Goal: Check status: Check status

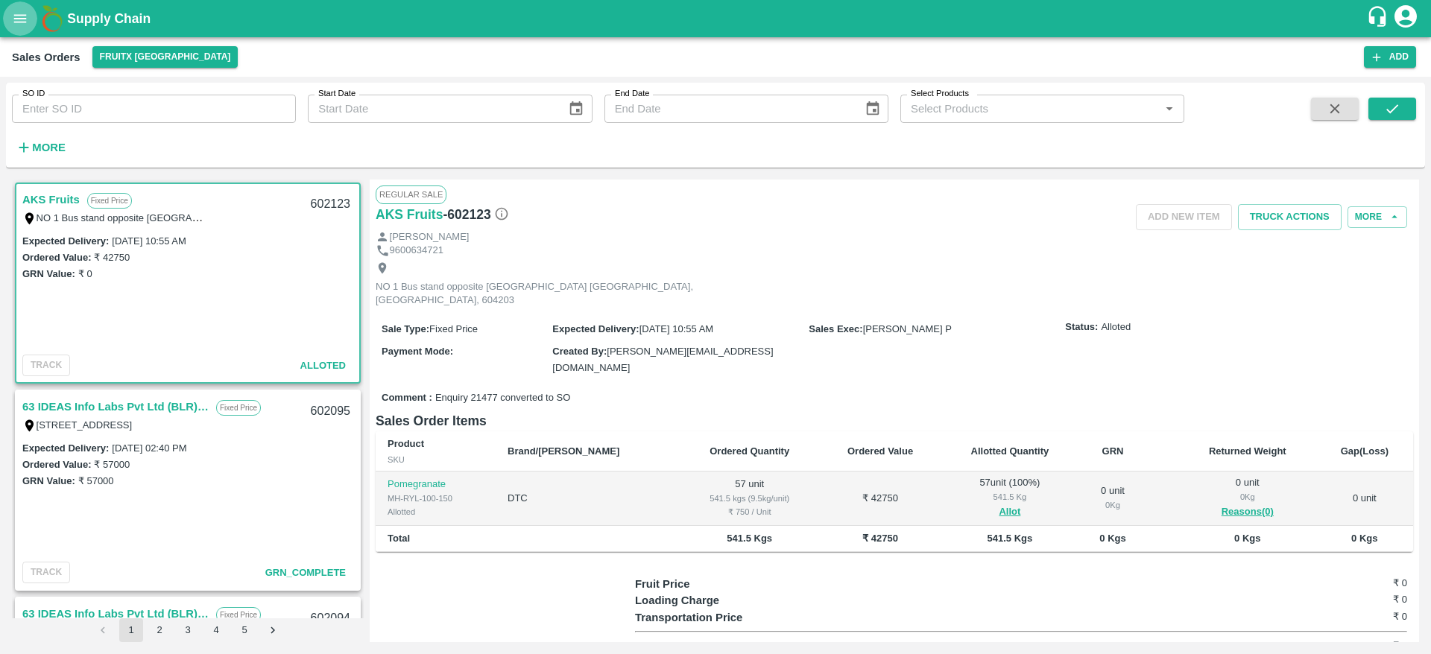
click at [11, 28] on button "open drawer" at bounding box center [20, 18] width 34 height 34
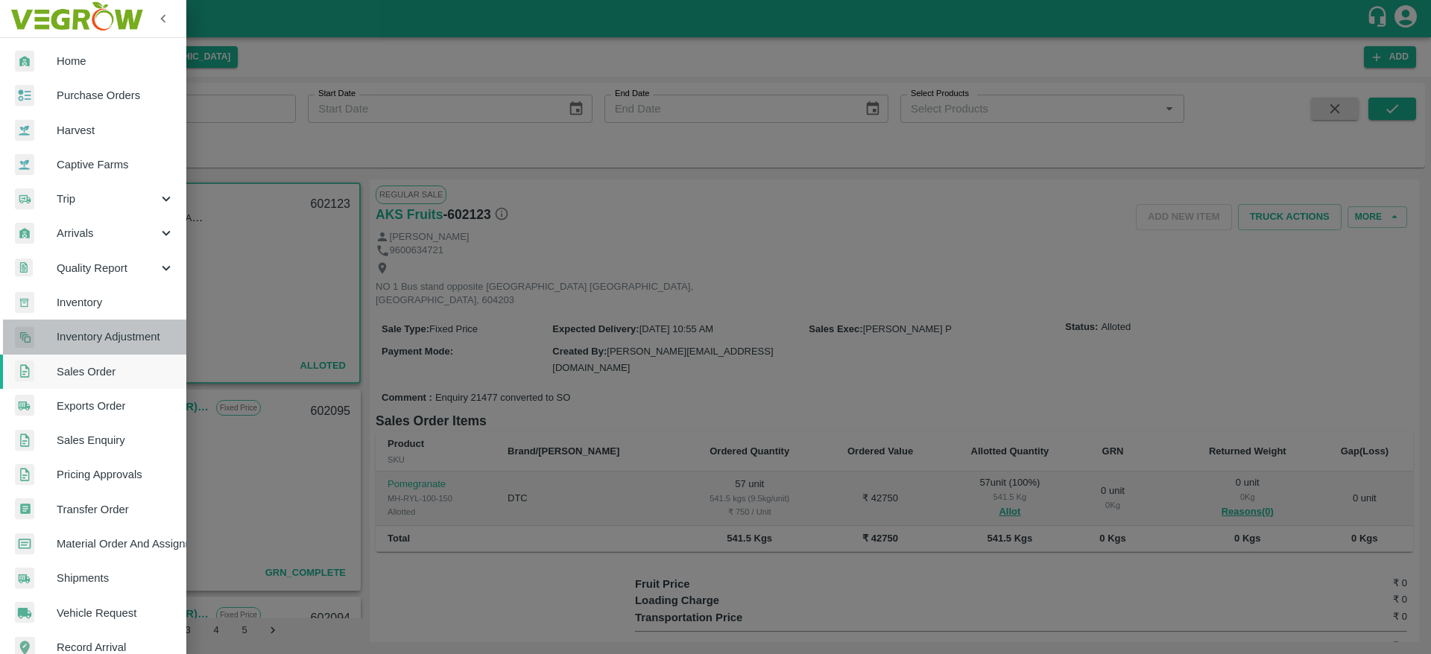
click at [109, 320] on link "Inventory Adjustment" at bounding box center [93, 337] width 186 height 34
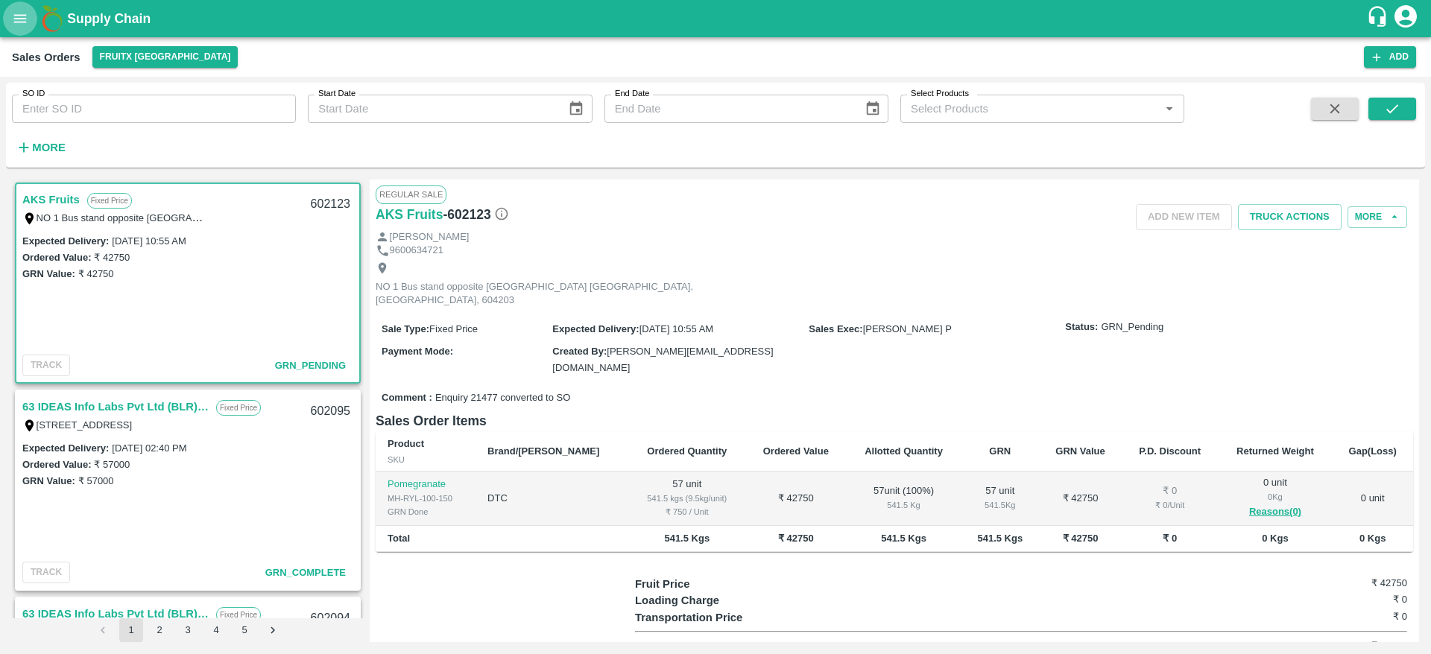
click at [18, 5] on button "open drawer" at bounding box center [20, 18] width 34 height 34
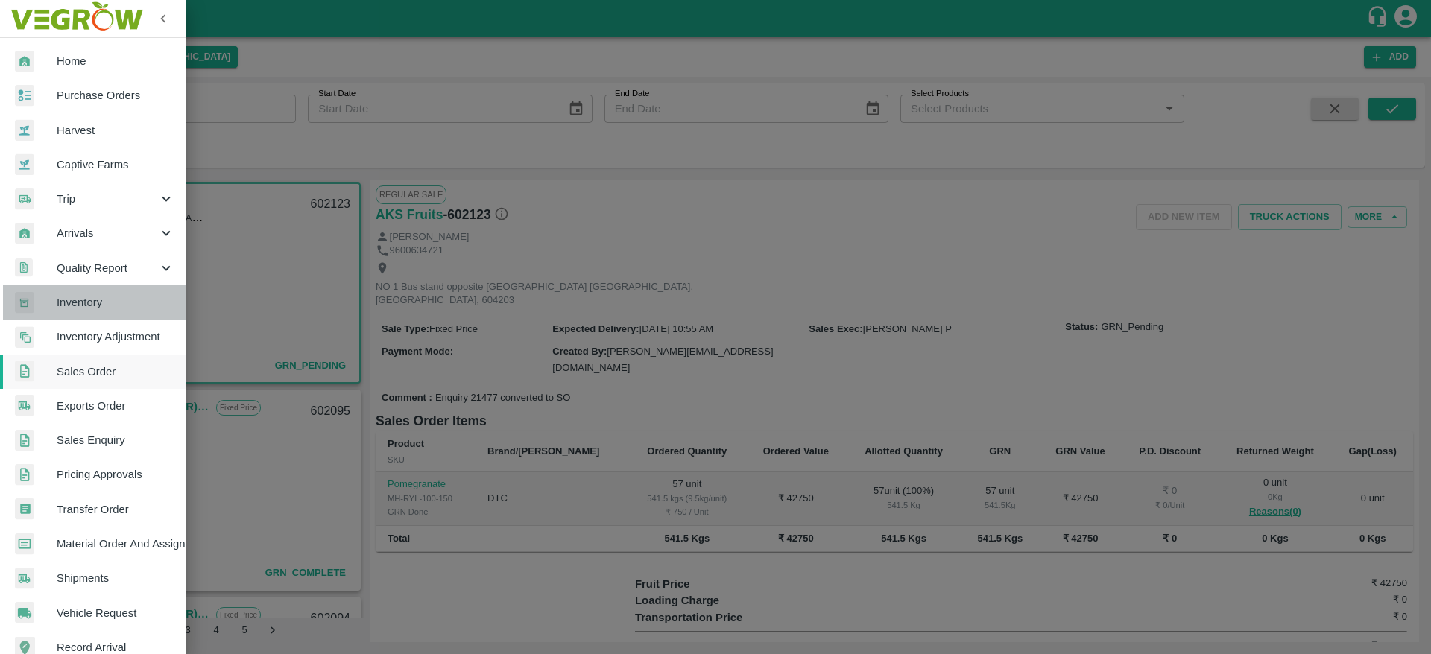
click at [100, 294] on span "Inventory" at bounding box center [116, 302] width 118 height 16
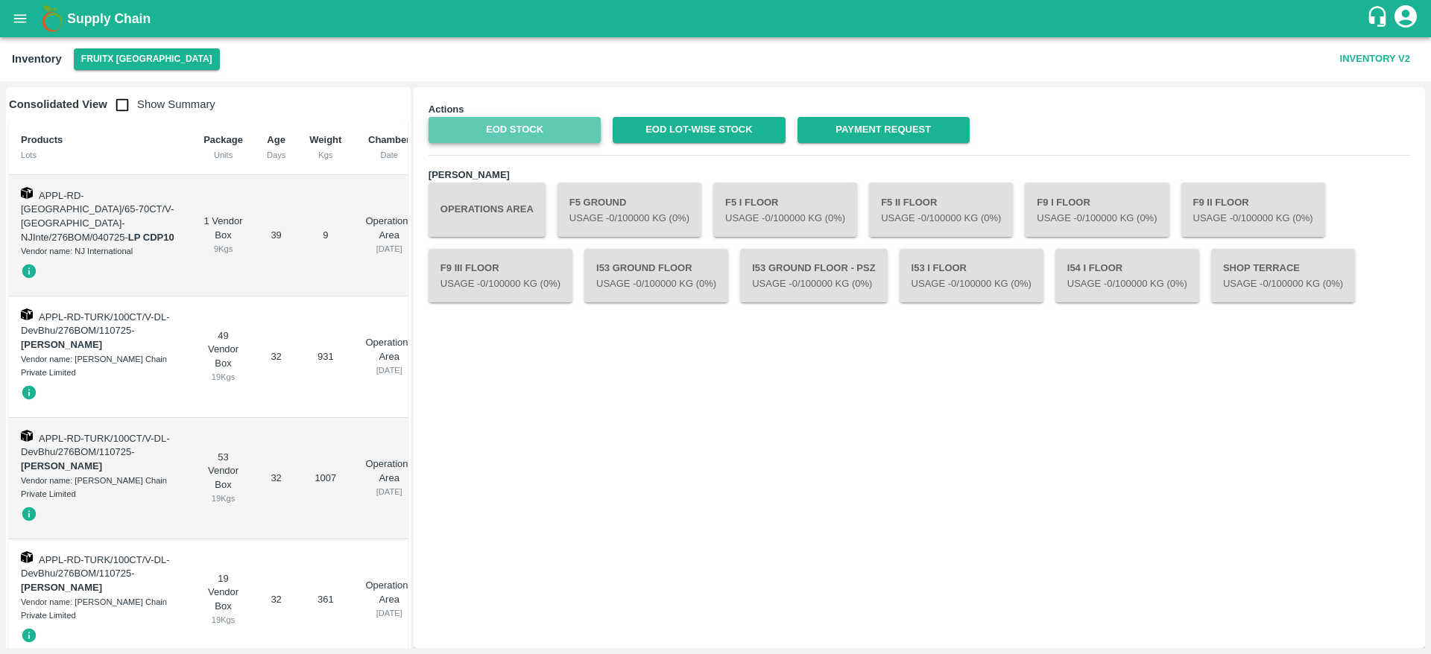
click at [544, 127] on link "EOD Stock" at bounding box center [515, 130] width 172 height 26
click at [25, 9] on button "open drawer" at bounding box center [20, 18] width 34 height 34
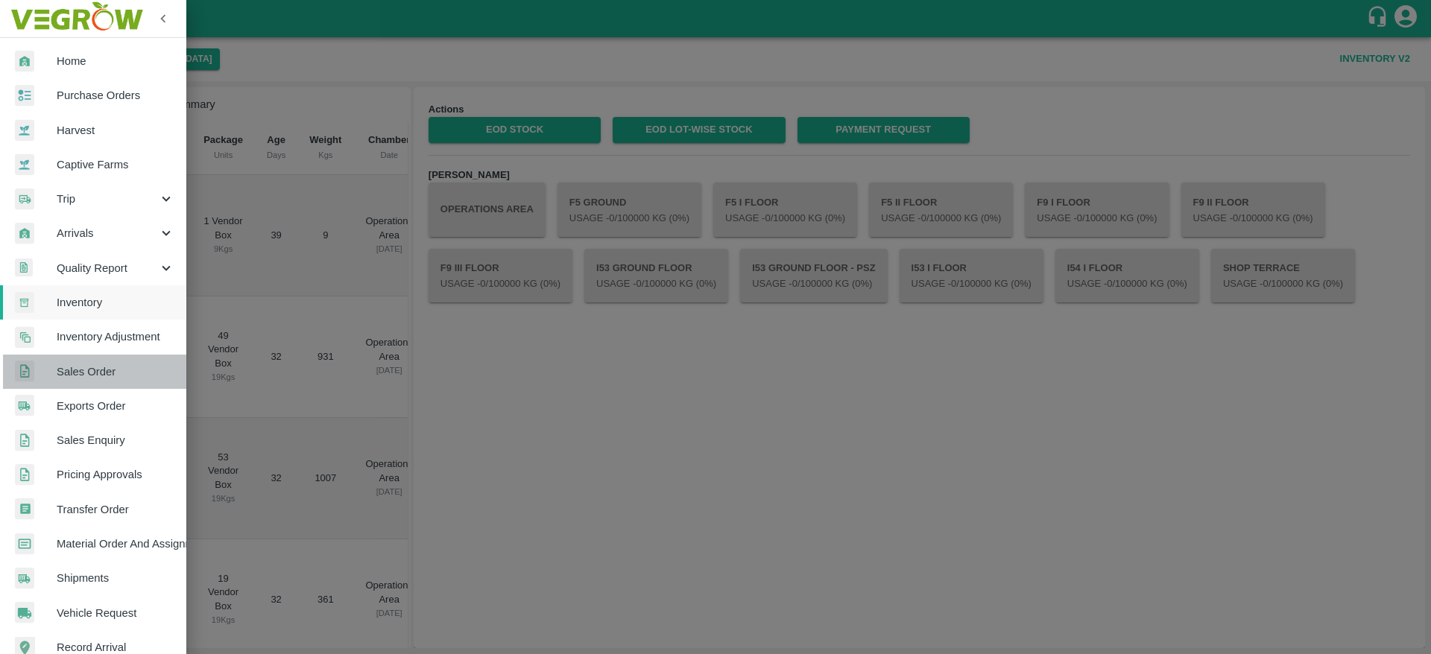
click at [106, 373] on span "Sales Order" at bounding box center [116, 372] width 118 height 16
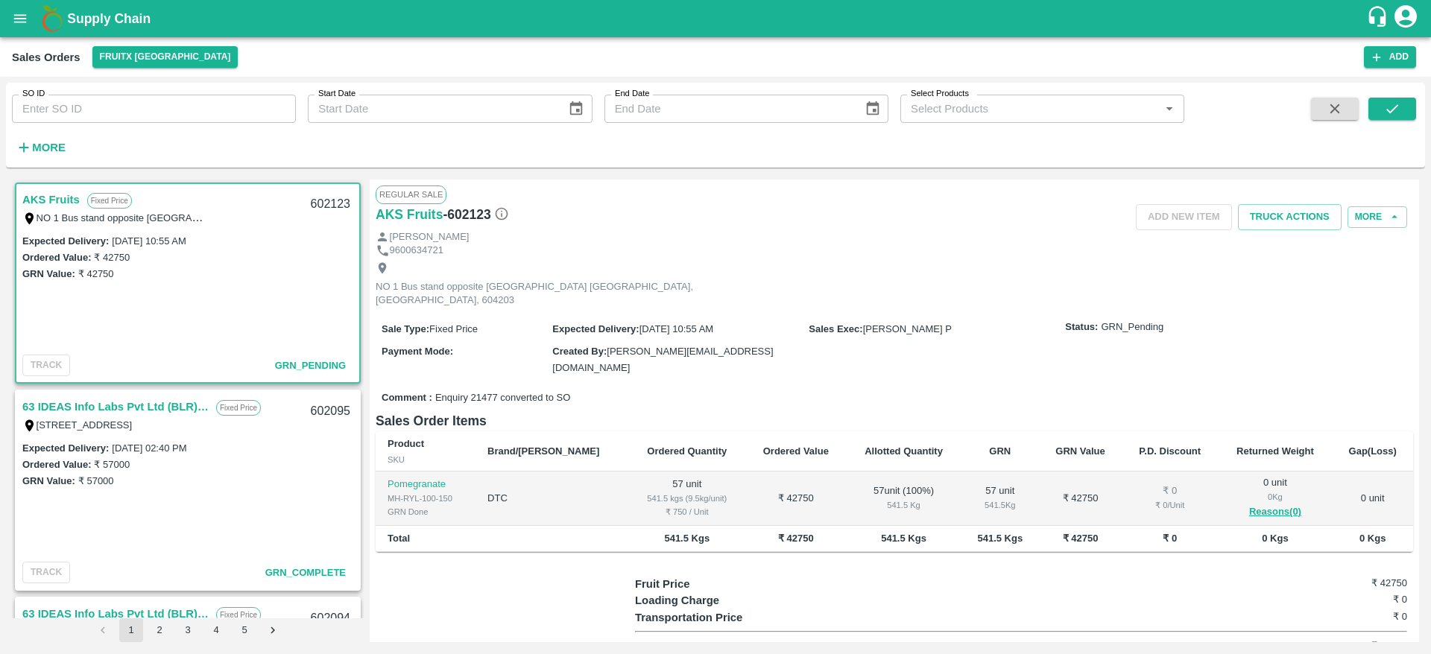
click at [98, 108] on input "SO ID" at bounding box center [154, 109] width 284 height 28
paste input "602095"
type input "602095"
click at [1392, 110] on icon "submit" at bounding box center [1393, 108] width 12 height 9
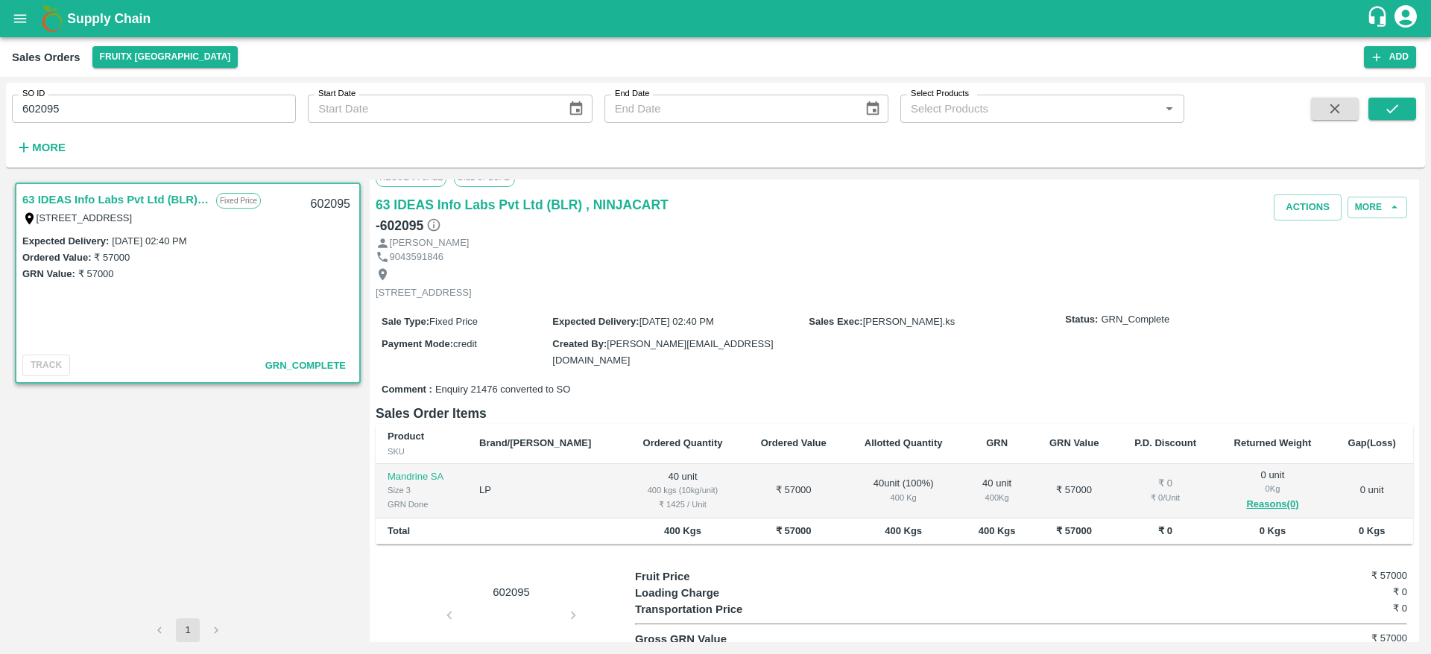
scroll to position [28, 0]
